Goal: Task Accomplishment & Management: Use online tool/utility

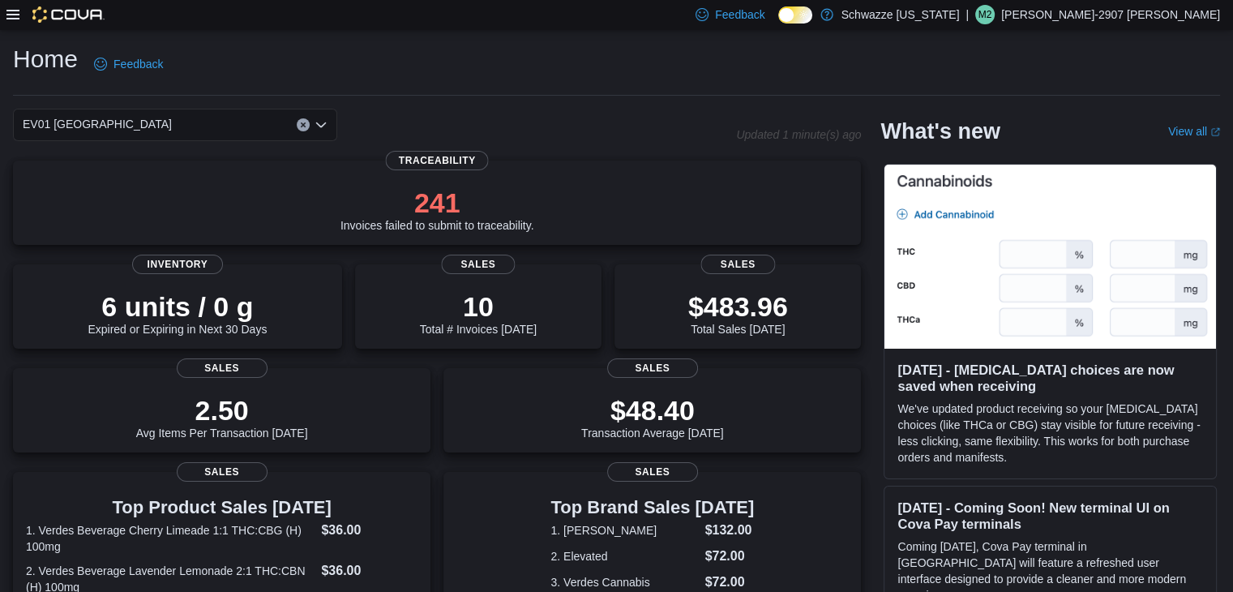
click at [15, 17] on icon at bounding box center [12, 14] width 13 height 13
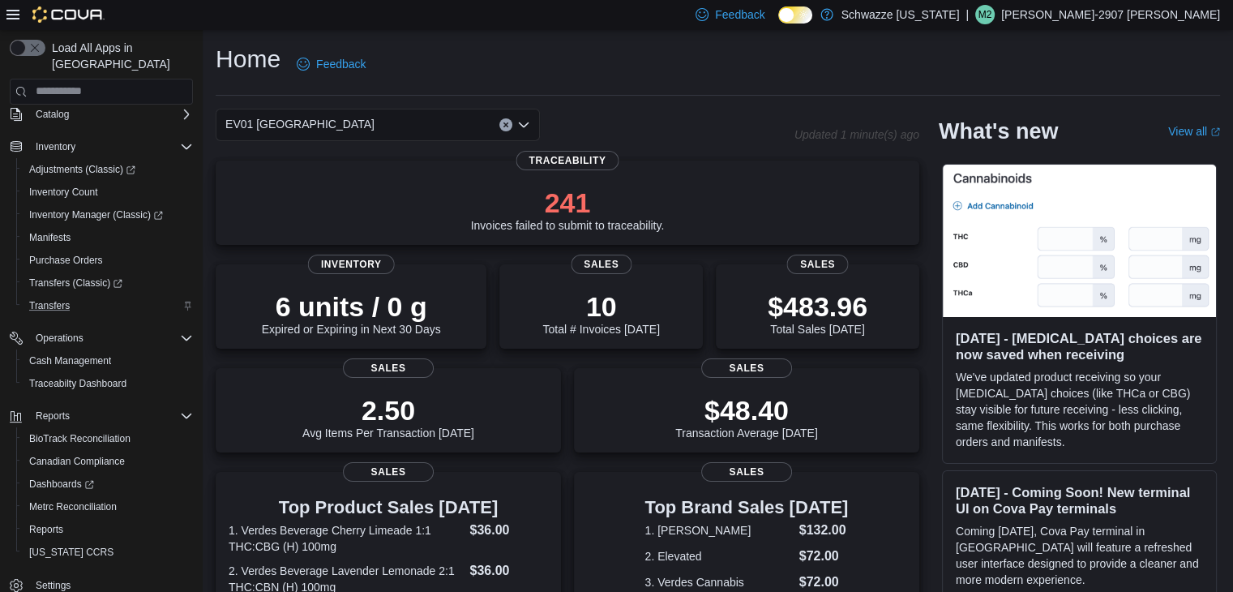
scroll to position [114, 0]
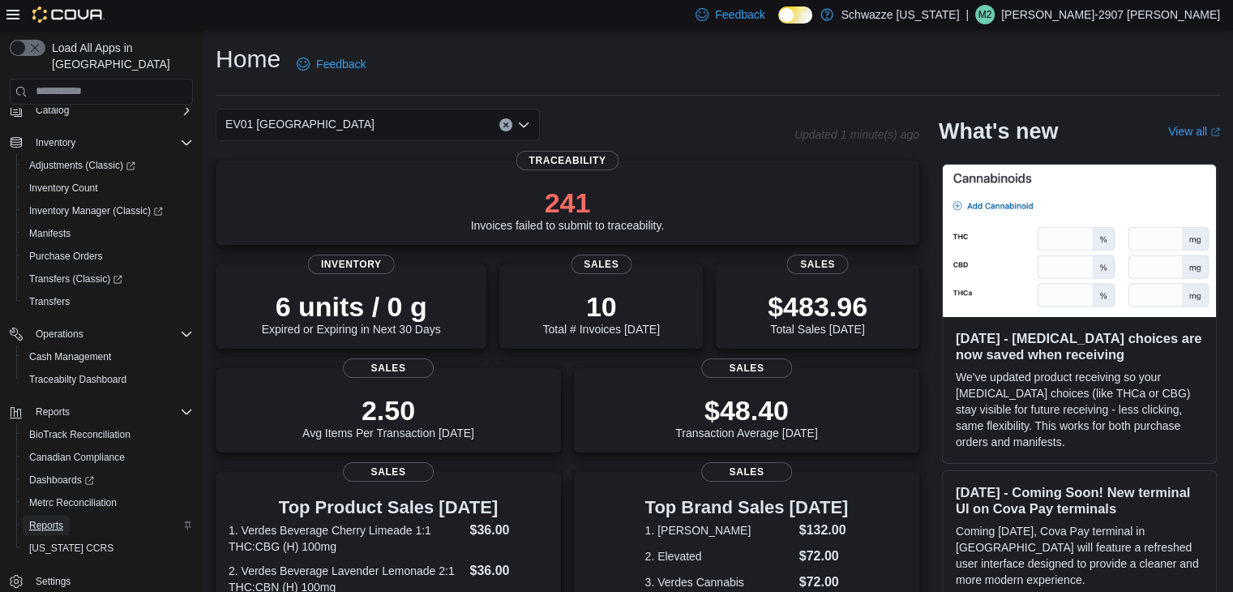
click at [58, 519] on span "Reports" at bounding box center [46, 525] width 34 height 13
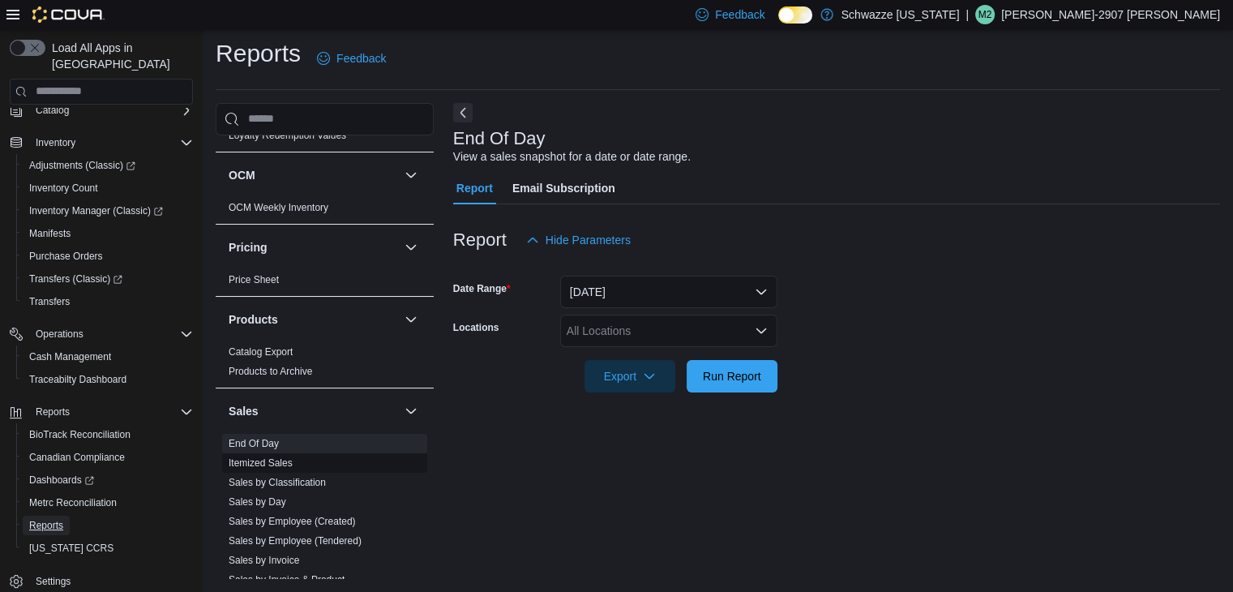
scroll to position [892, 0]
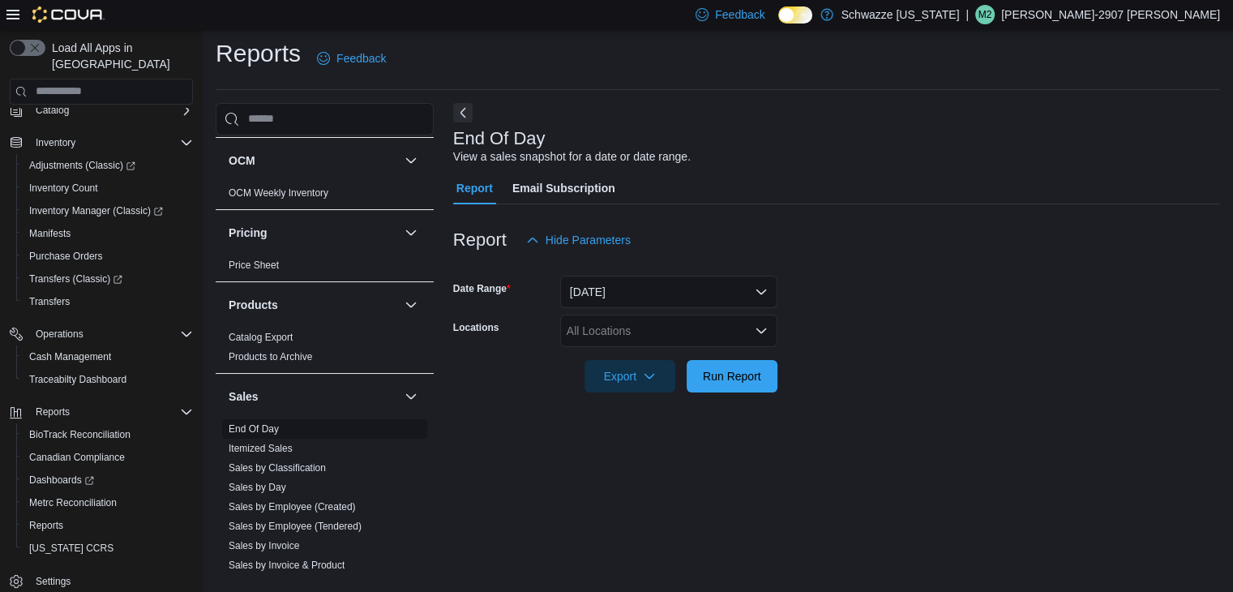
click at [254, 424] on link "End Of Day" at bounding box center [254, 428] width 50 height 11
click at [253, 426] on link "End Of Day" at bounding box center [254, 428] width 50 height 11
click at [621, 328] on div "All Locations" at bounding box center [668, 331] width 217 height 32
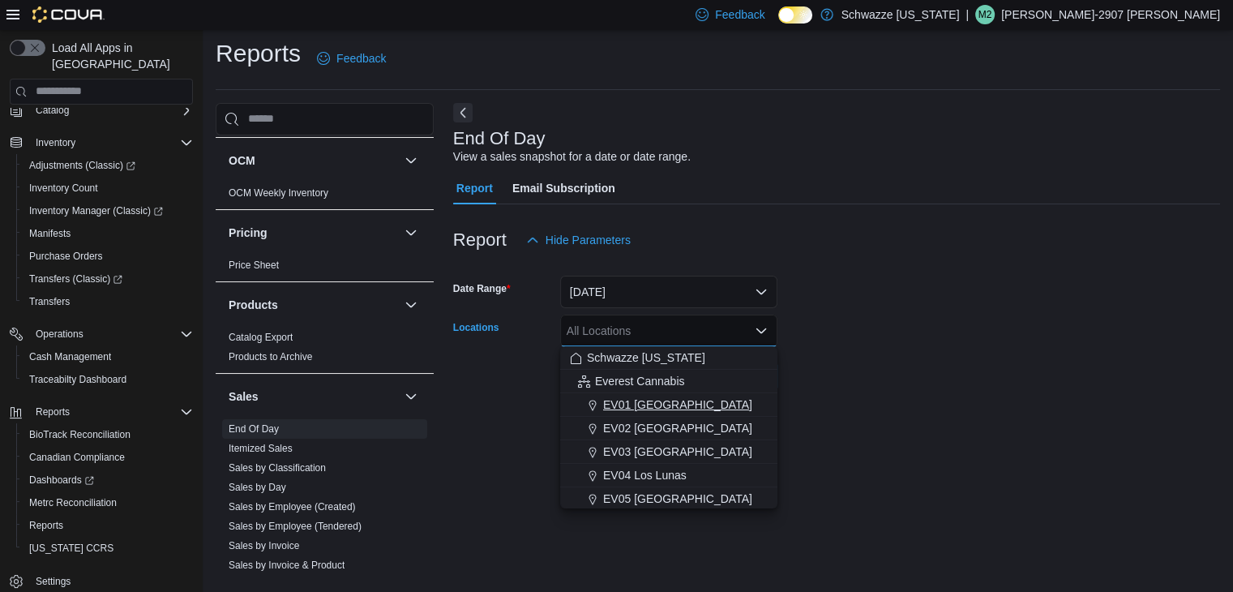
click at [618, 412] on span "EV01 [GEOGRAPHIC_DATA]" at bounding box center [677, 404] width 149 height 16
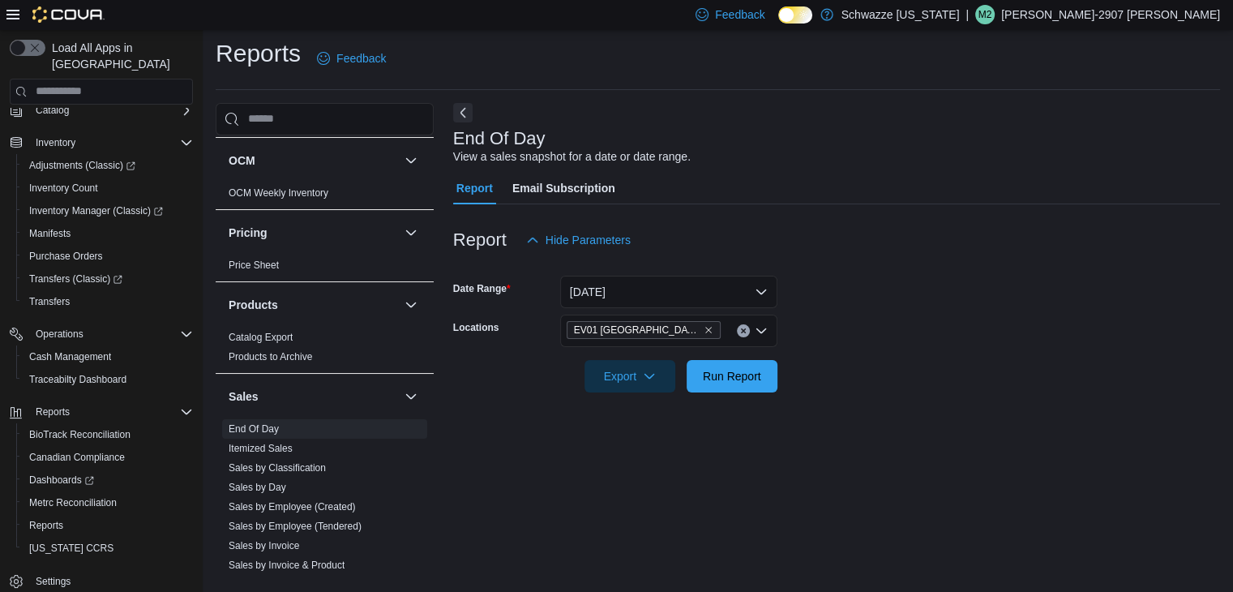
click at [870, 390] on form "Date Range [DATE] Locations [GEOGRAPHIC_DATA] North Valley Export Run Report" at bounding box center [836, 324] width 767 height 136
click at [733, 364] on span "Run Report" at bounding box center [731, 375] width 71 height 32
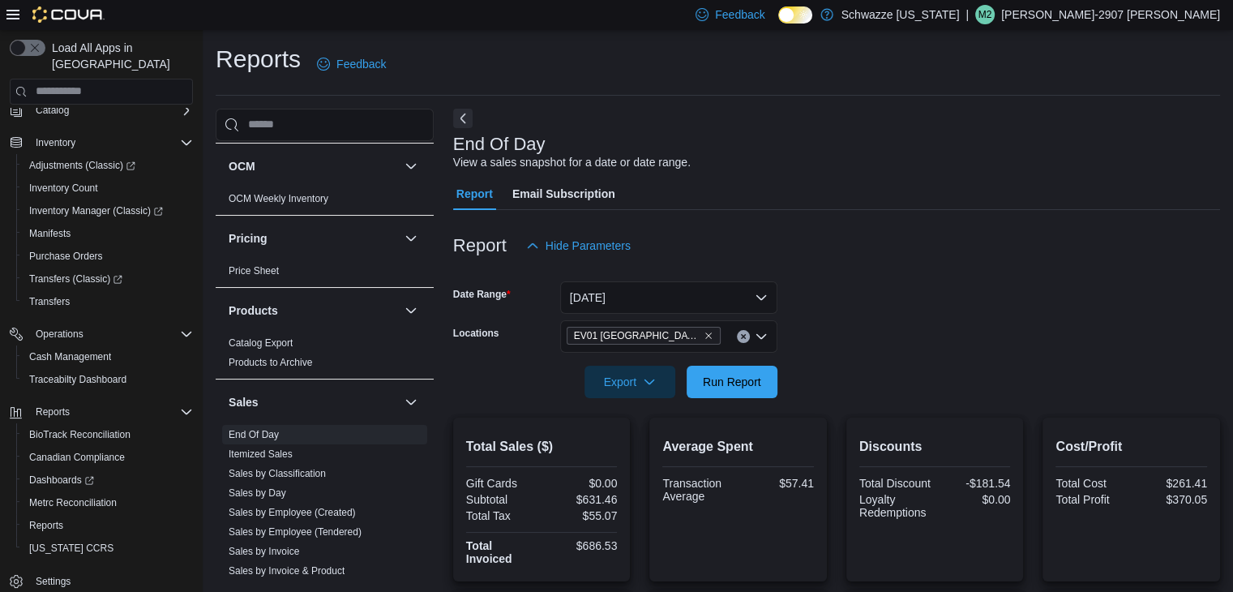
drag, startPoint x: 1194, startPoint y: 255, endPoint x: 958, endPoint y: 108, distance: 277.8
click at [958, 109] on div "End Of Day View a sales snapshot for a date or date range. Report Email Subscri…" at bounding box center [836, 551] width 767 height 885
